Goal: Transaction & Acquisition: Obtain resource

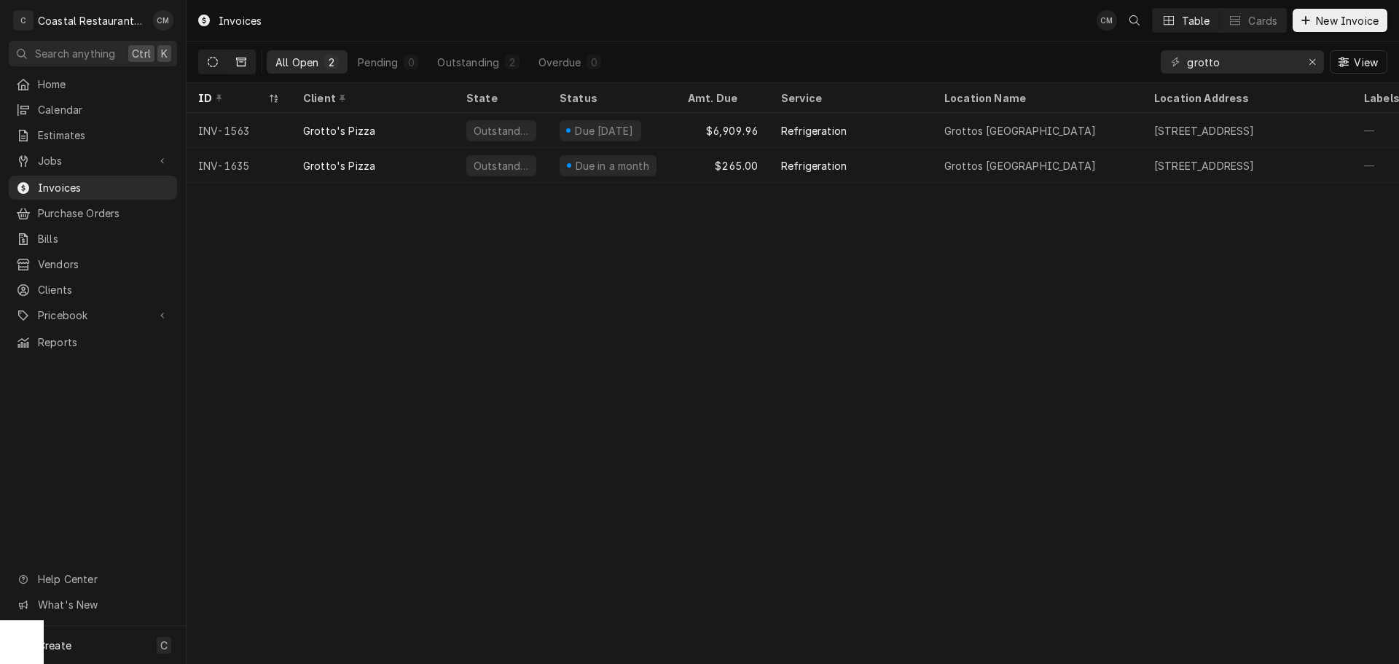
click at [240, 64] on icon "Dynamic Content Wrapper" at bounding box center [241, 62] width 10 height 10
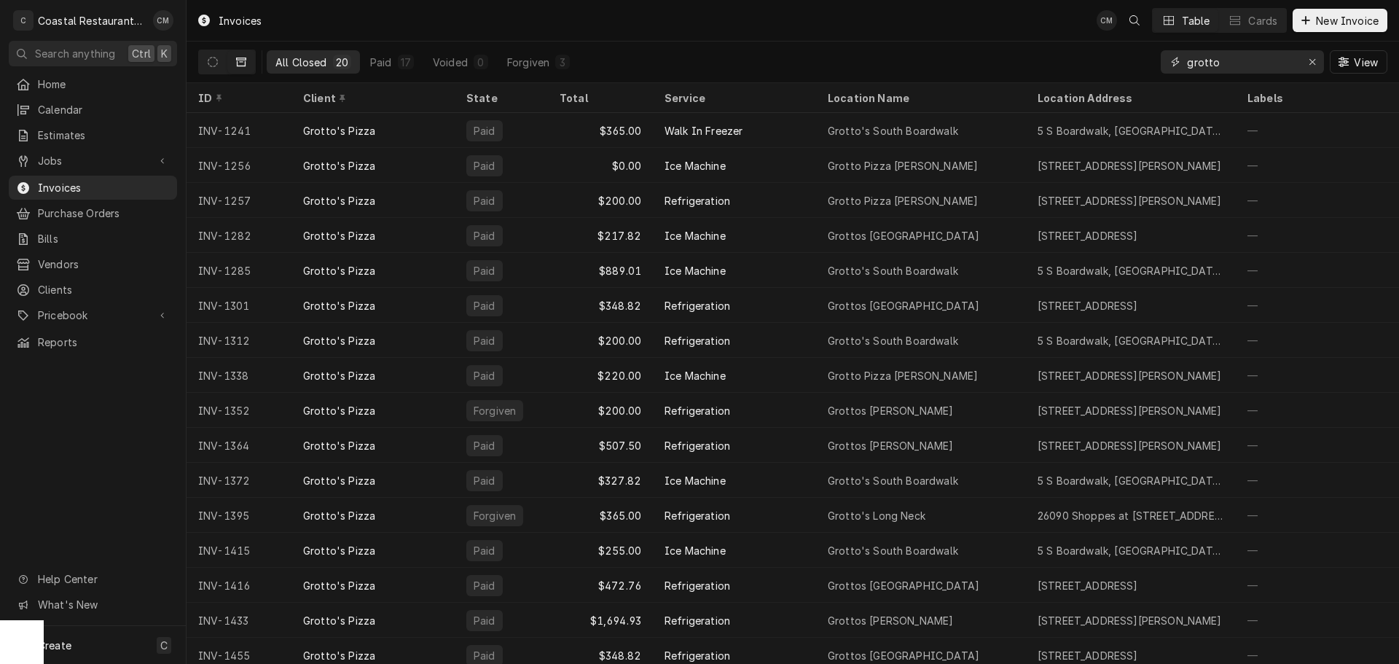
drag, startPoint x: 1242, startPoint y: 61, endPoint x: 1133, endPoint y: 63, distance: 109.3
click at [1133, 63] on div "All Closed 20 Paid 17 Voided 0 Forgiven 3 grotto View" at bounding box center [792, 62] width 1189 height 41
type input "742"
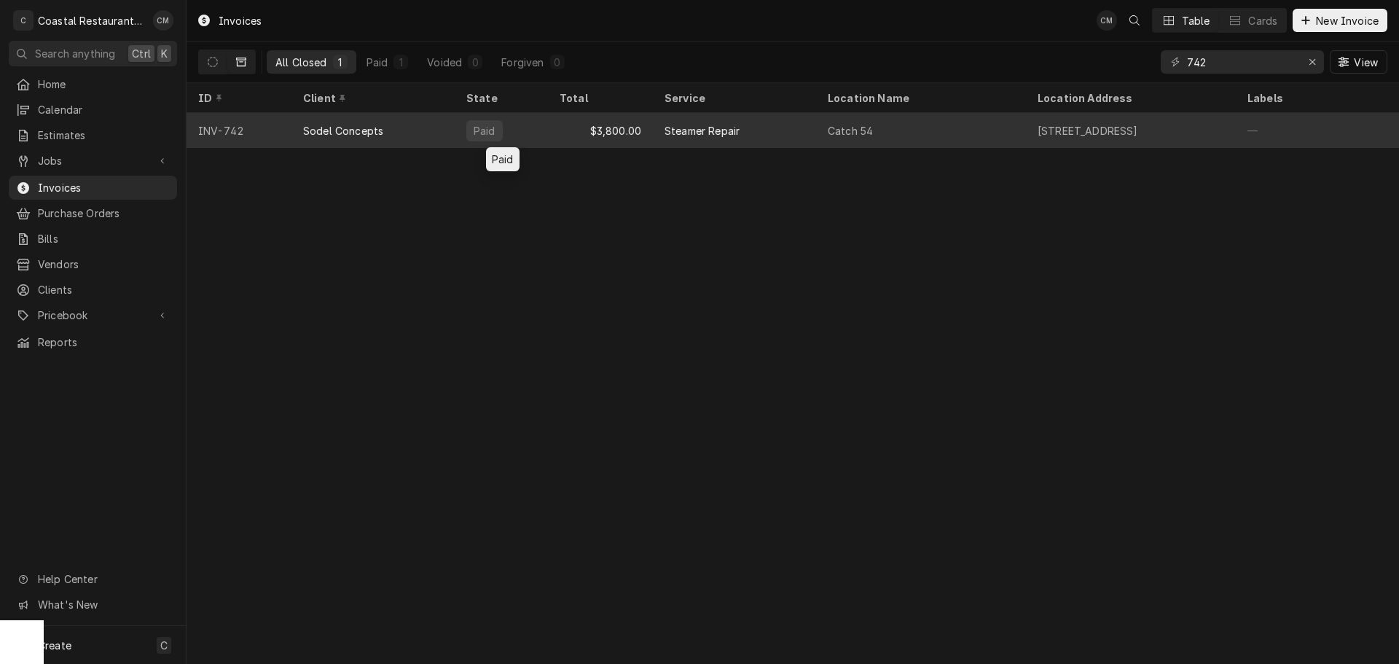
click at [545, 130] on div "Paid" at bounding box center [501, 130] width 93 height 35
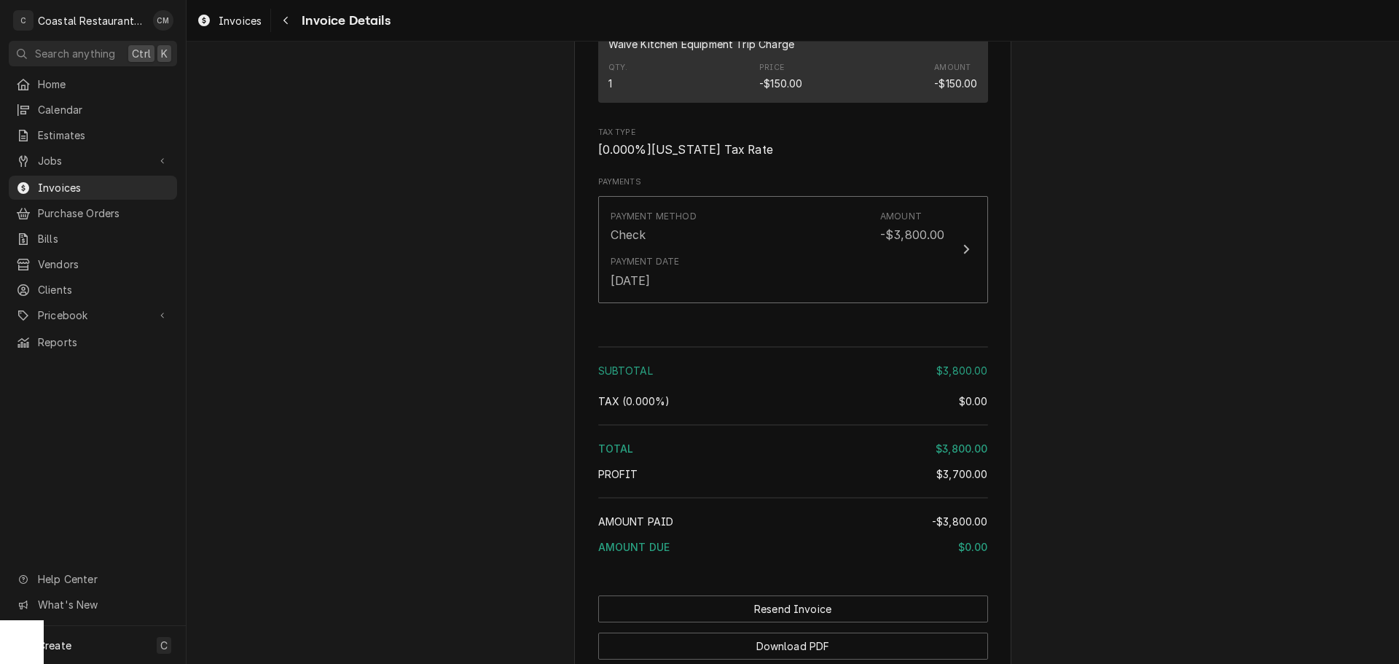
scroll to position [1808, 0]
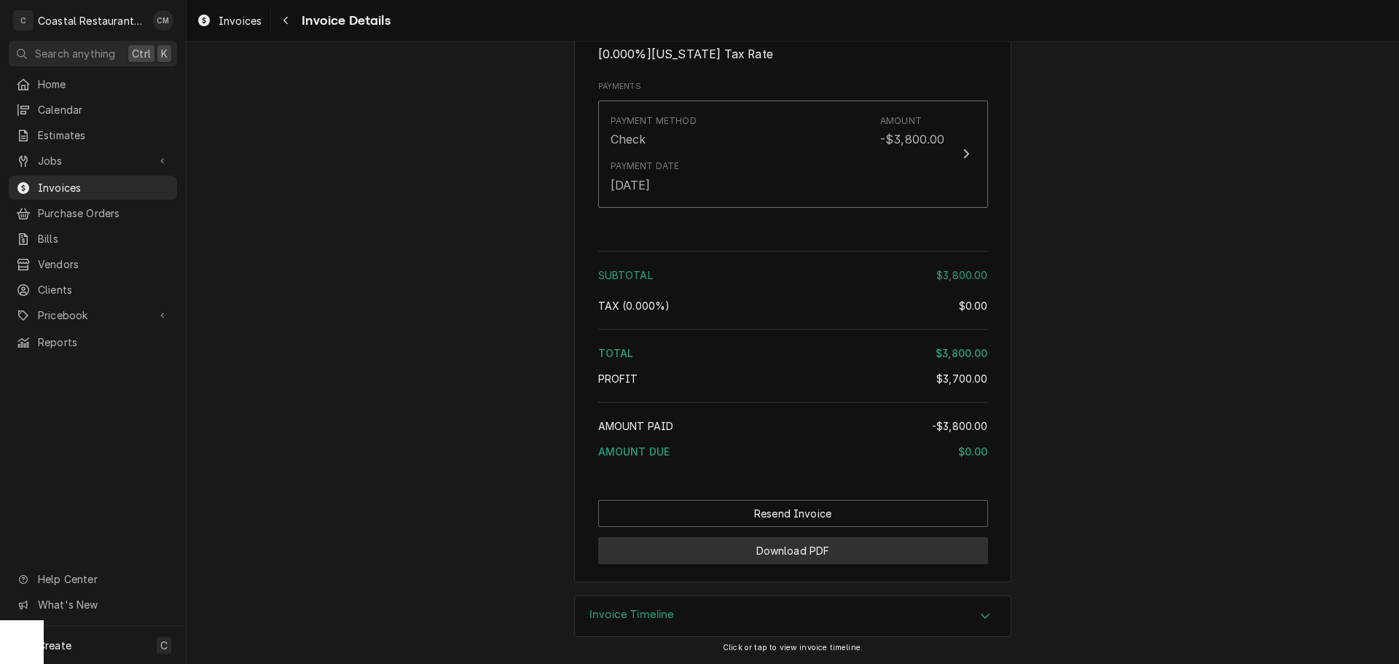
click at [819, 541] on button "Download PDF" at bounding box center [793, 550] width 390 height 27
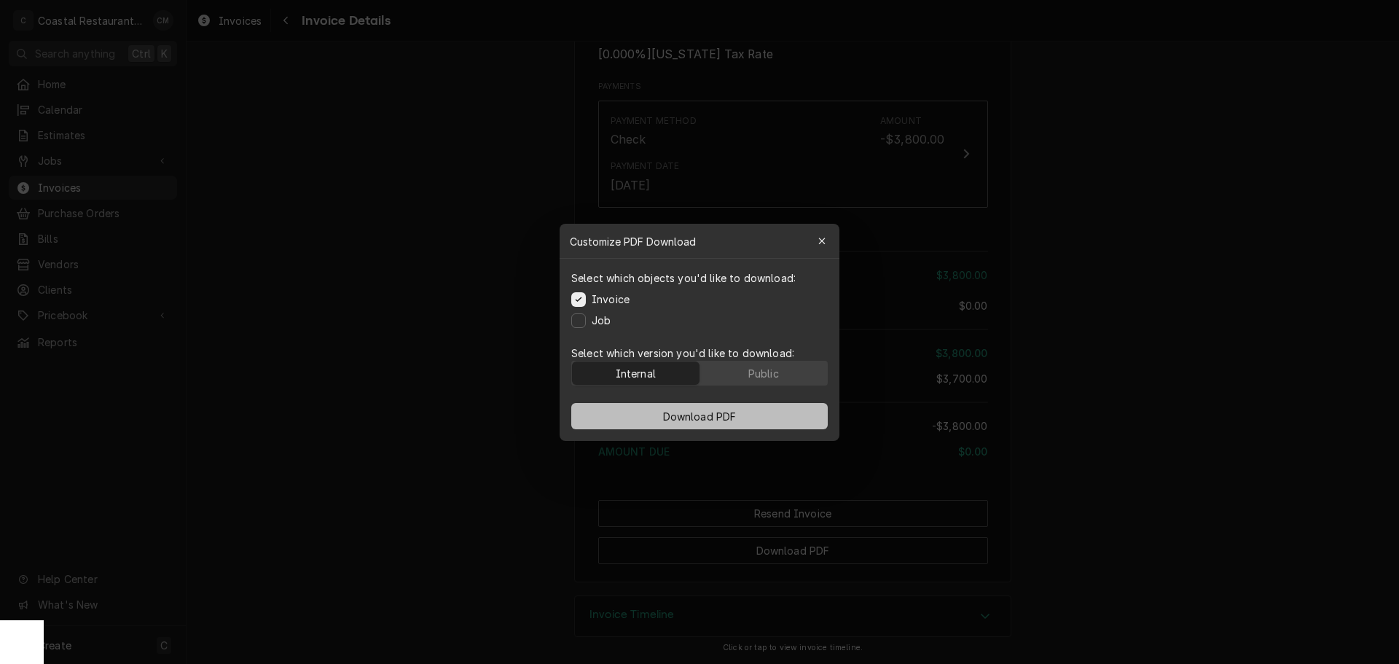
click at [692, 412] on span "Download PDF" at bounding box center [699, 415] width 79 height 15
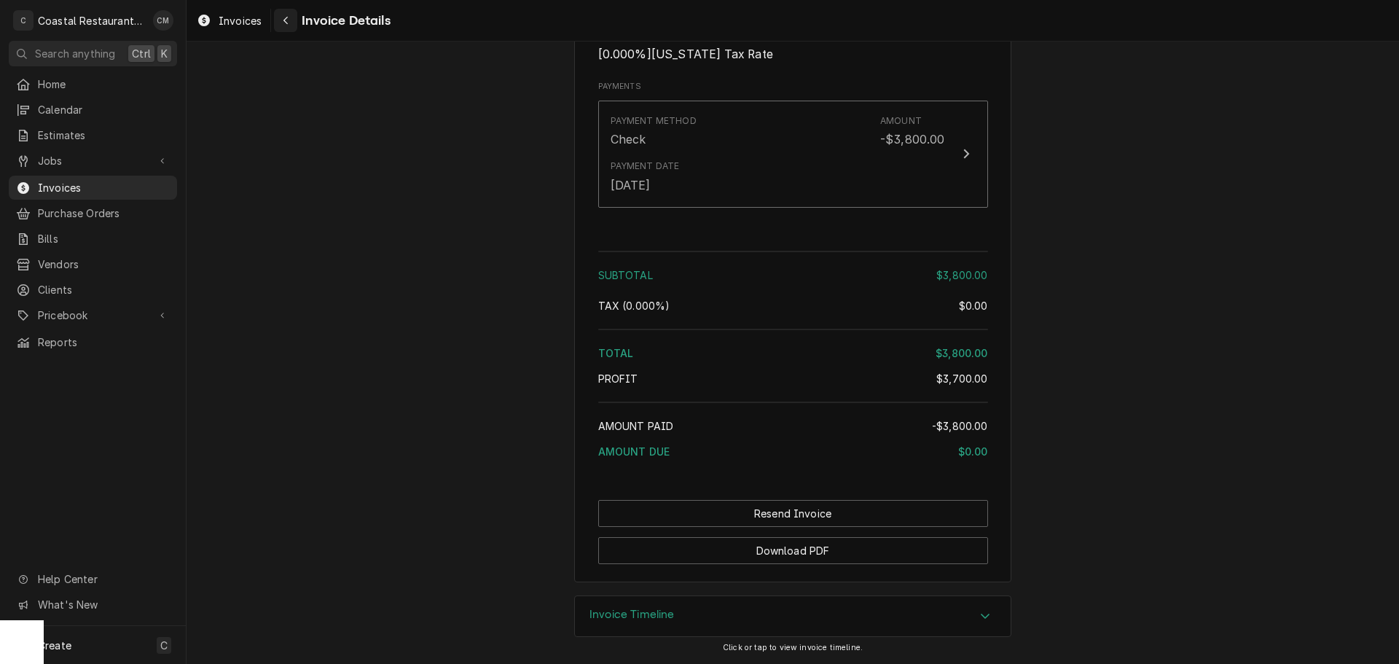
click at [286, 19] on icon "Navigate back" at bounding box center [285, 21] width 4 height 8
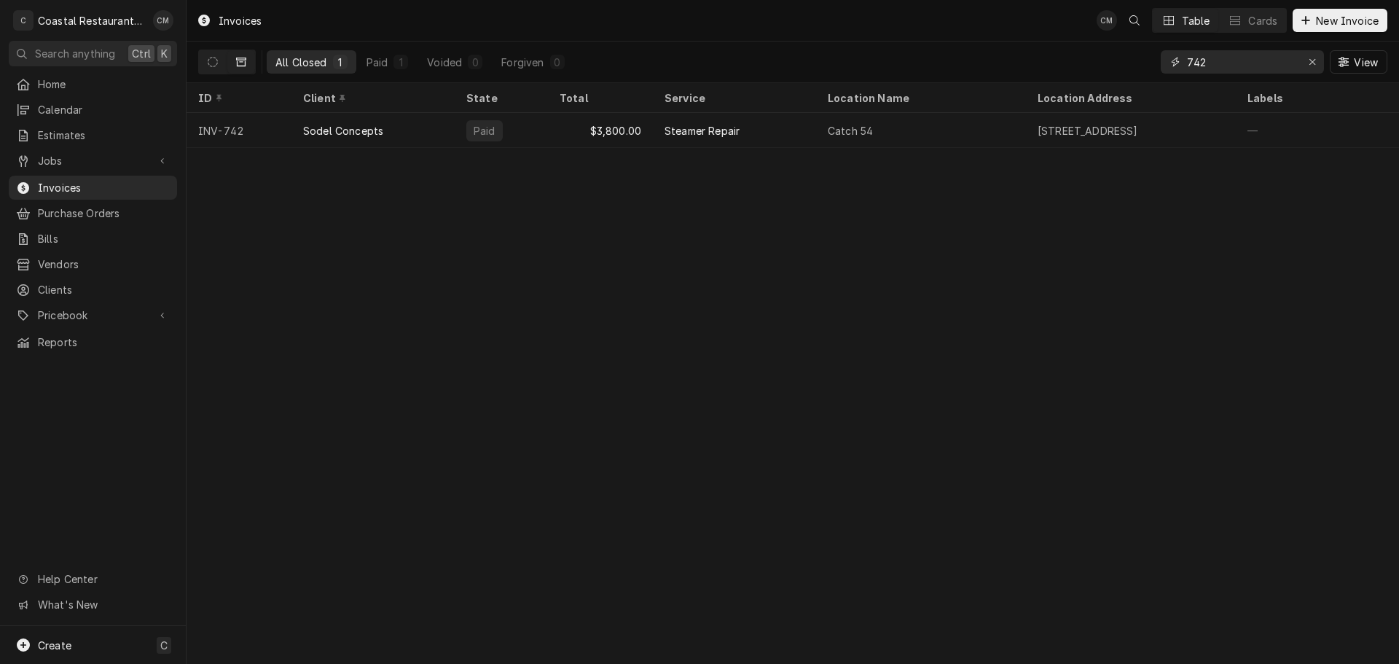
drag, startPoint x: 1216, startPoint y: 58, endPoint x: 1141, endPoint y: 55, distance: 75.1
click at [1141, 55] on div "All Closed 1 Paid 1 Voided 0 Forgiven 0 742 View" at bounding box center [792, 62] width 1189 height 41
type input "922"
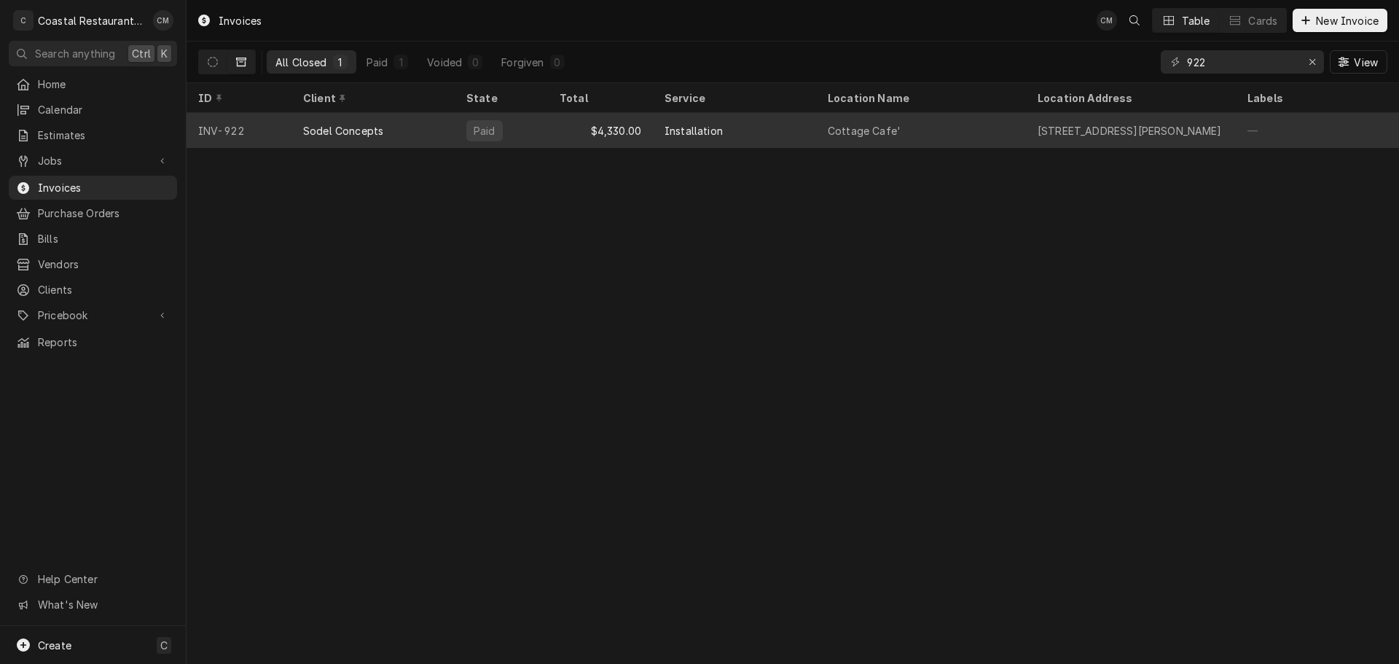
click at [767, 138] on div "Installation" at bounding box center [734, 130] width 163 height 35
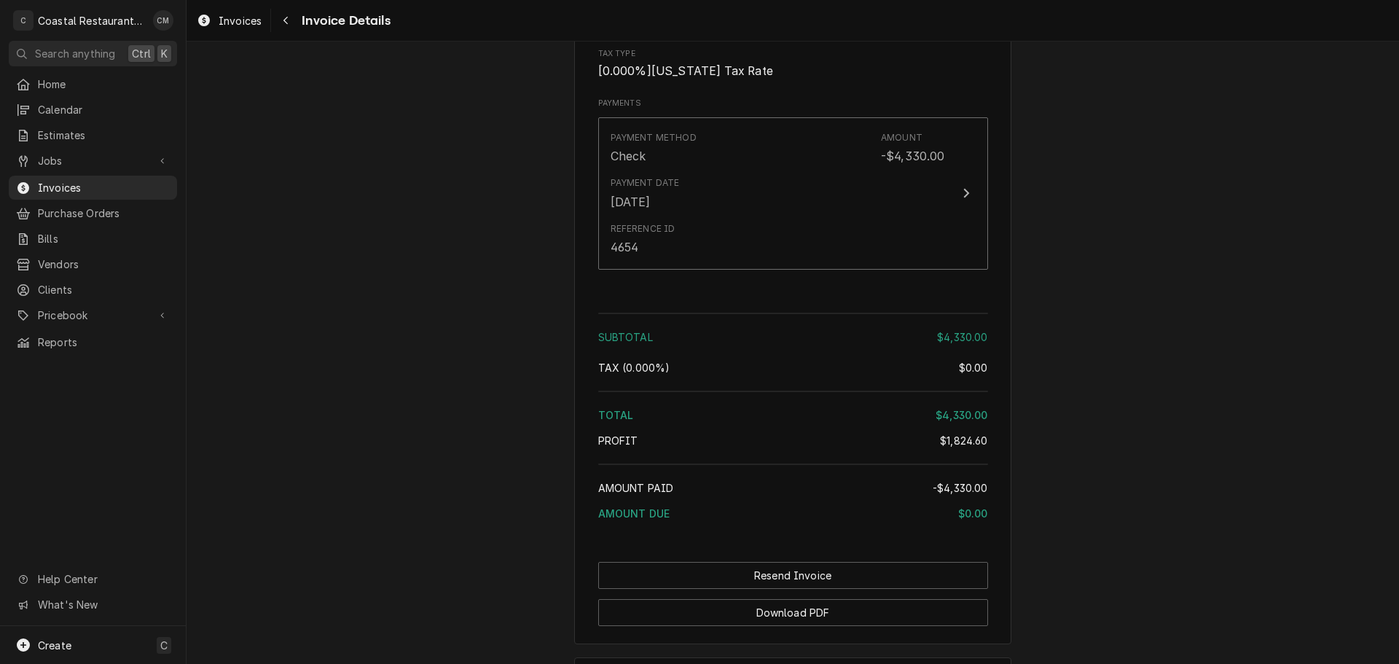
scroll to position [2448, 0]
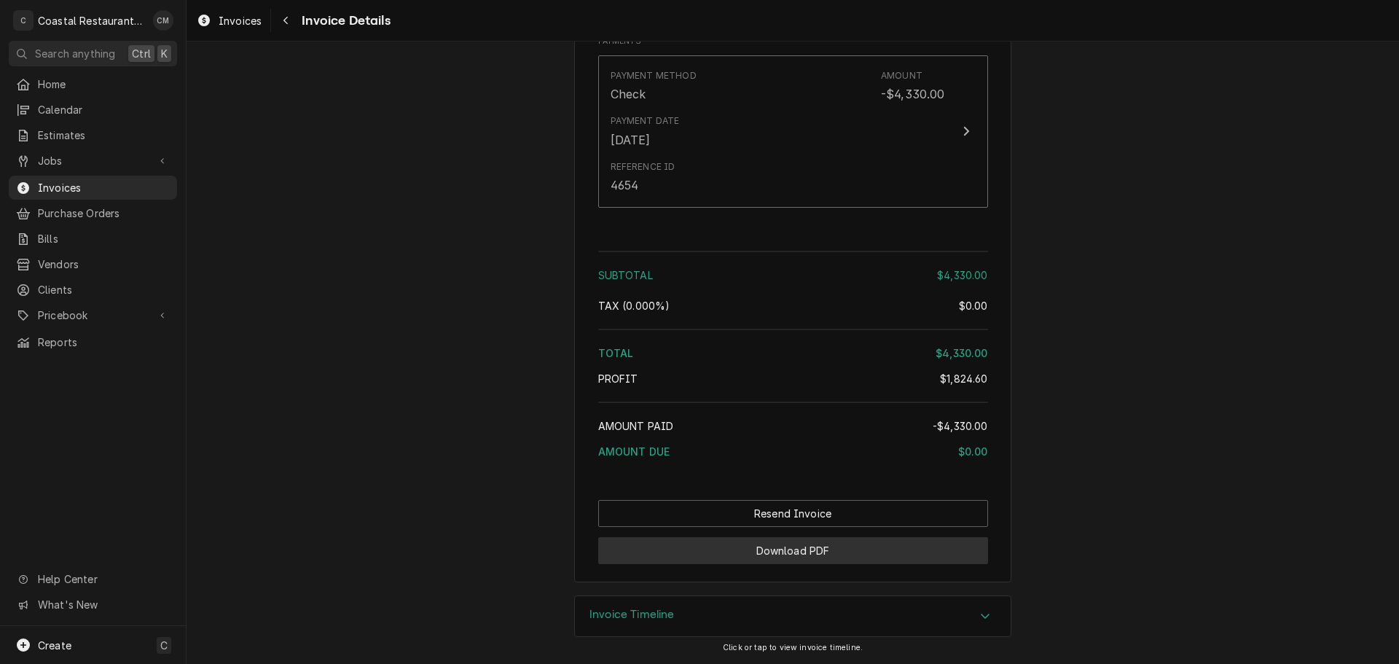
click at [813, 549] on button "Download PDF" at bounding box center [793, 550] width 390 height 27
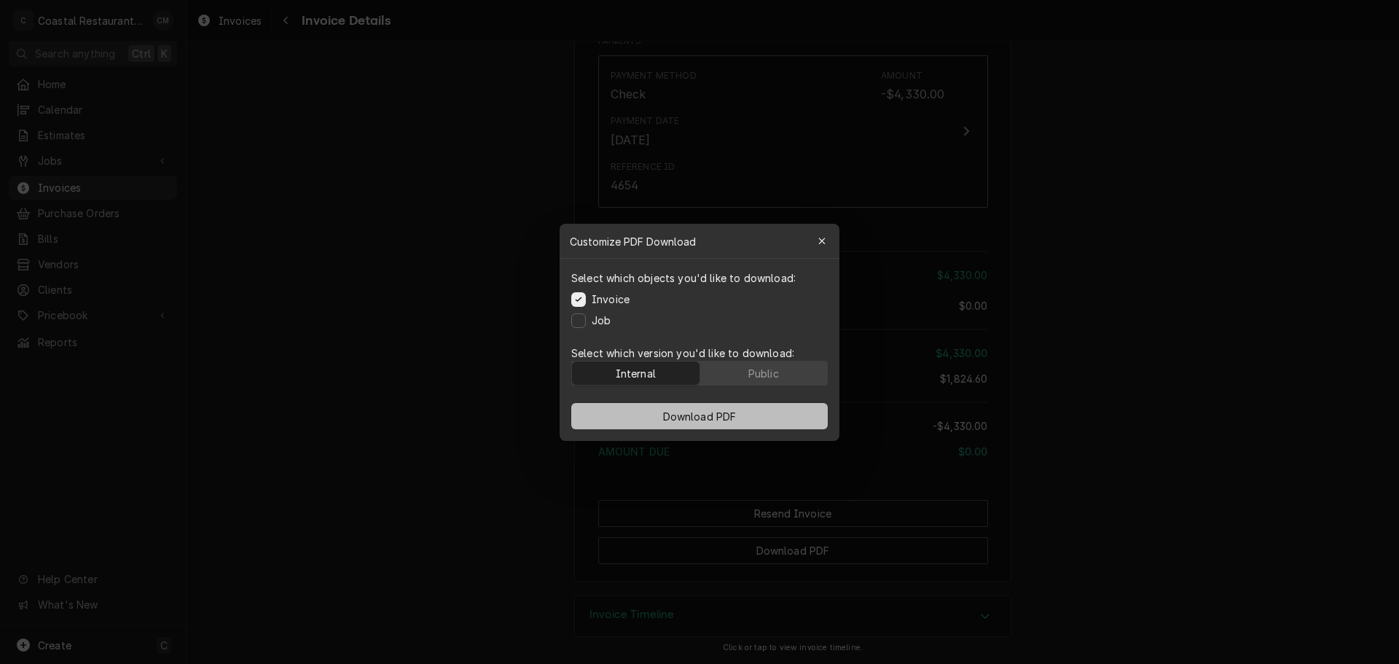
click at [663, 411] on span "Download PDF" at bounding box center [699, 415] width 79 height 15
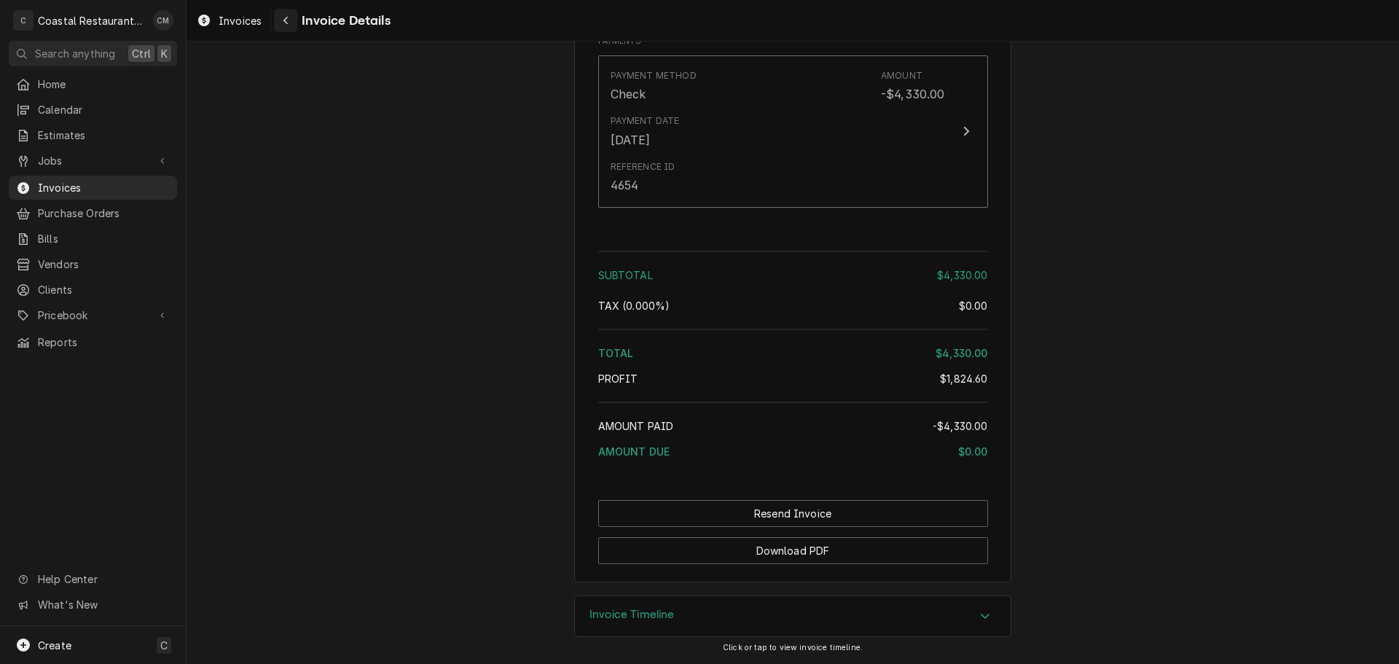
click at [284, 13] on div "Navigate back" at bounding box center [285, 20] width 15 height 15
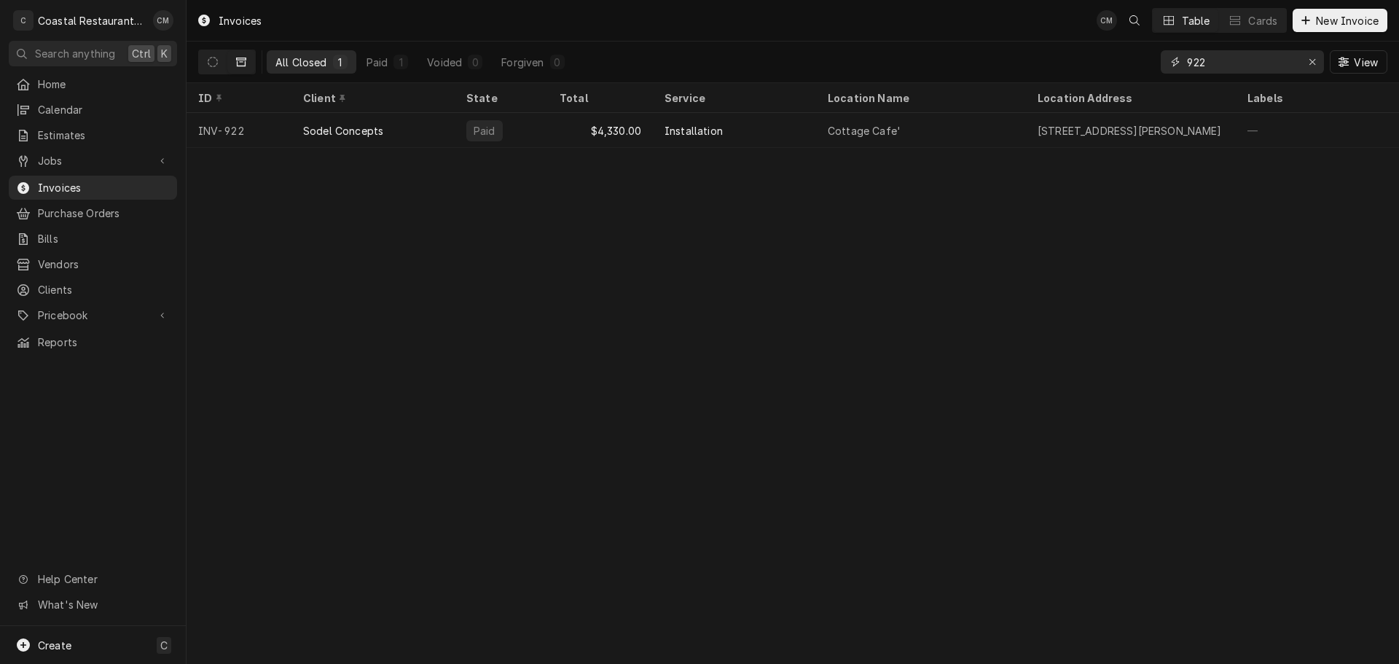
click at [1210, 64] on input "922" at bounding box center [1241, 61] width 109 height 23
type input "928"
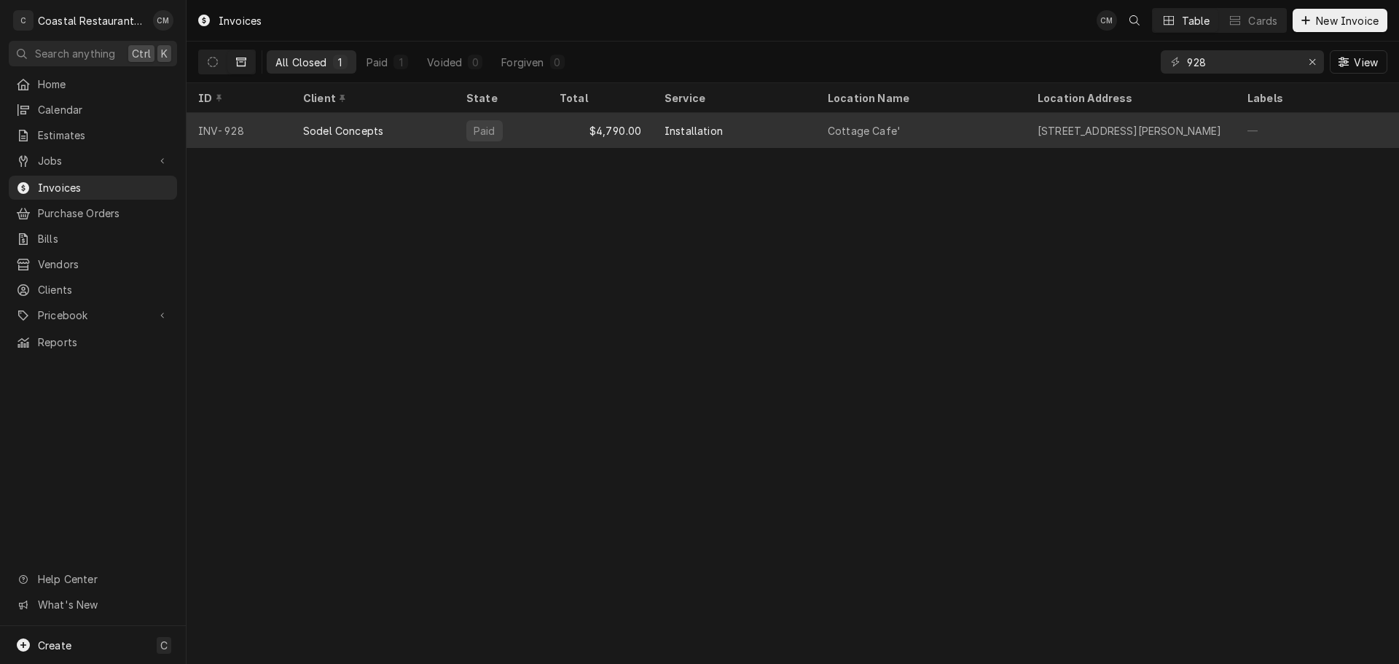
click at [759, 136] on div "Installation" at bounding box center [734, 130] width 163 height 35
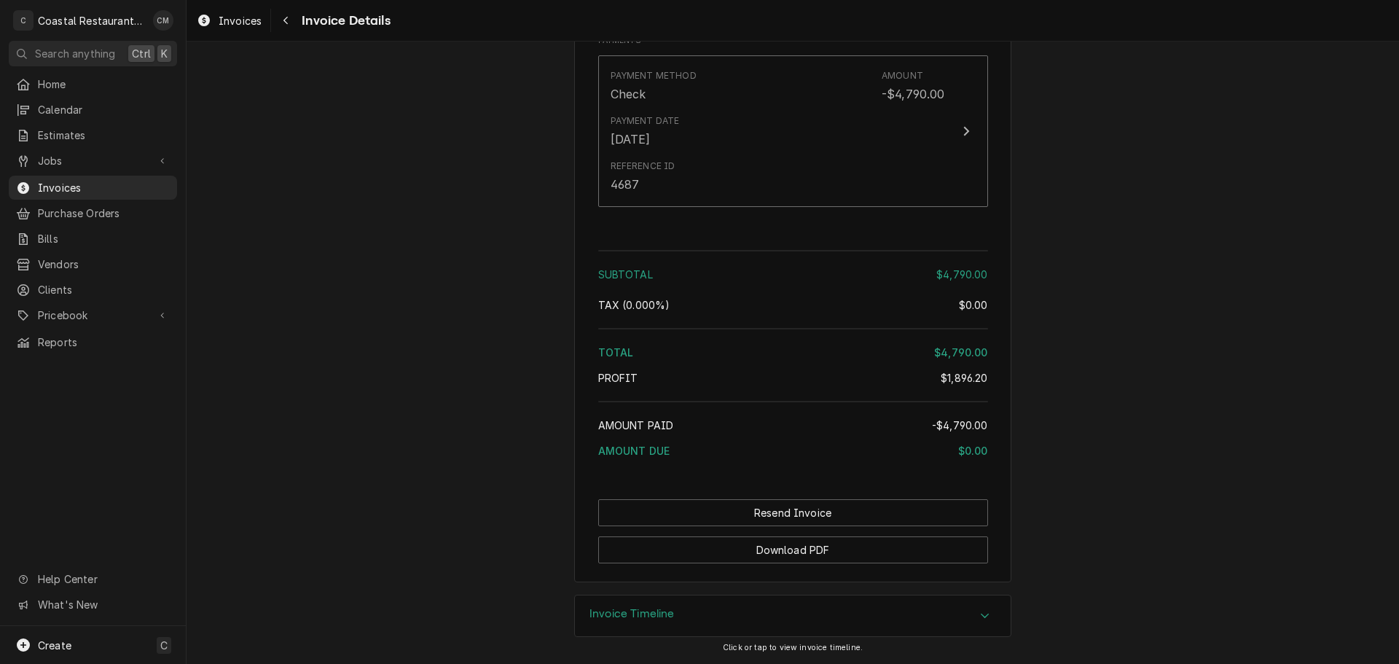
scroll to position [2377, 0]
click at [818, 554] on button "Download PDF" at bounding box center [793, 549] width 390 height 27
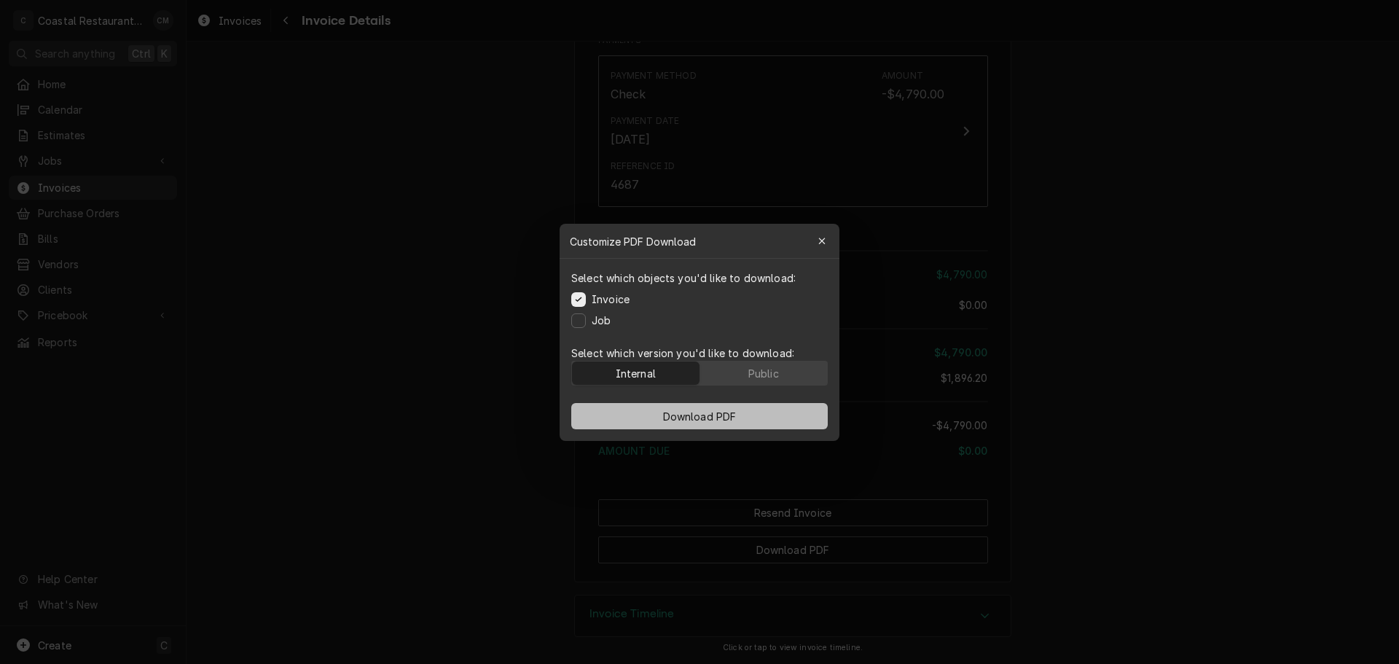
click at [675, 415] on span "Download PDF" at bounding box center [699, 415] width 79 height 15
